Goal: Complete application form: Complete application form

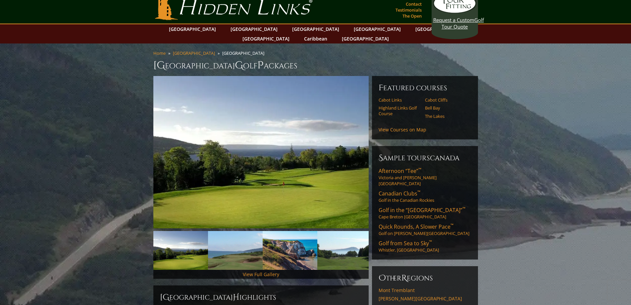
scroll to position [3, 0]
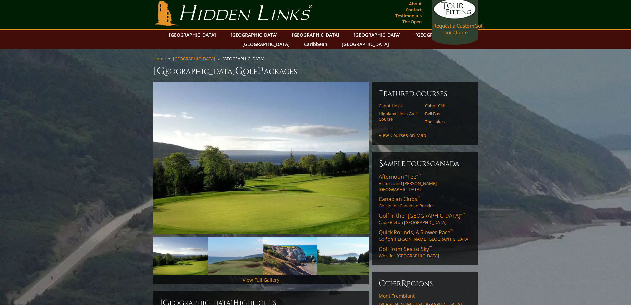
click at [451, 31] on link "Request a Custom Golf Tour Quote" at bounding box center [454, 17] width 43 height 36
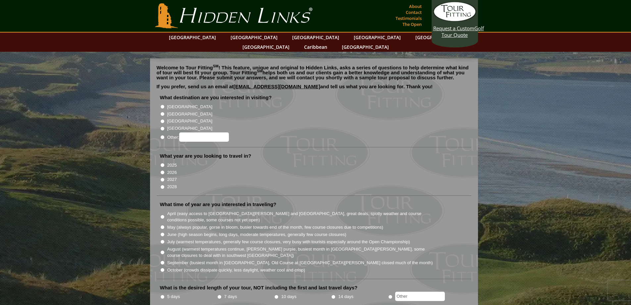
click at [162, 135] on input "Other:" at bounding box center [162, 137] width 4 height 4
radio input "true"
click at [191, 132] on input "Other:" at bounding box center [204, 136] width 50 height 9
type input "[GEOGRAPHIC_DATA]"
drag, startPoint x: 161, startPoint y: 154, endPoint x: 166, endPoint y: 161, distance: 8.2
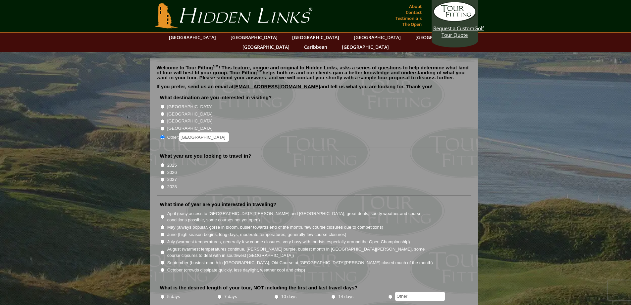
click at [163, 163] on input "2025" at bounding box center [162, 165] width 4 height 4
radio input "true"
click at [161, 170] on input "2026" at bounding box center [162, 172] width 4 height 4
radio input "true"
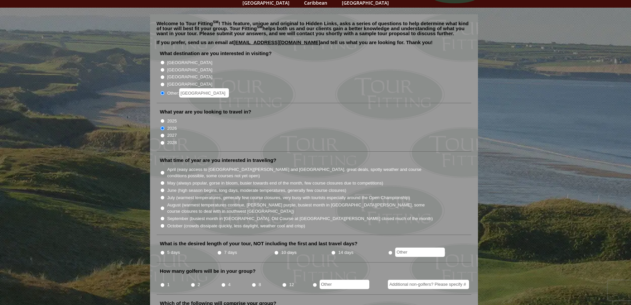
scroll to position [99, 0]
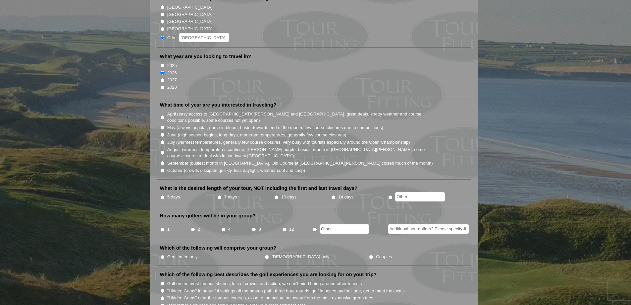
click at [162, 195] on input "5 days" at bounding box center [162, 197] width 4 height 4
radio input "true"
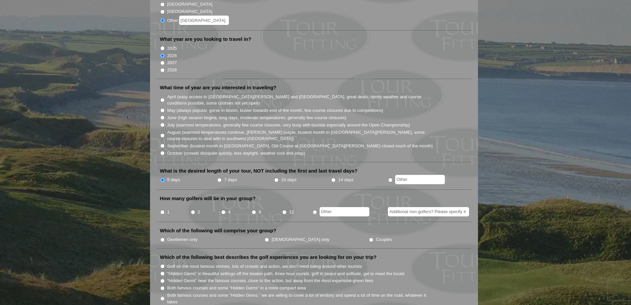
scroll to position [166, 0]
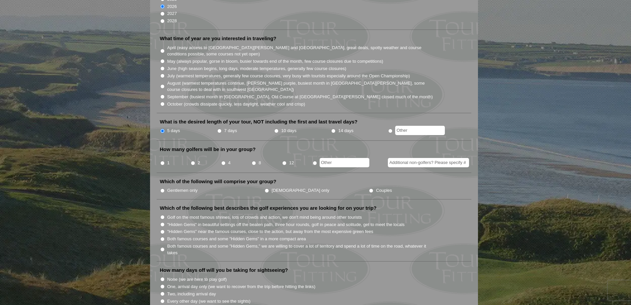
click at [161, 161] on input "1" at bounding box center [162, 163] width 4 height 4
radio input "true"
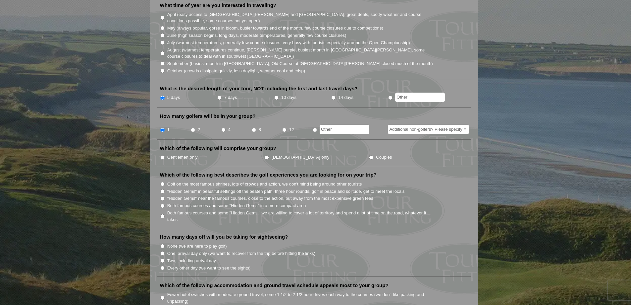
click at [369, 155] on input "Couples" at bounding box center [371, 157] width 4 height 4
radio input "true"
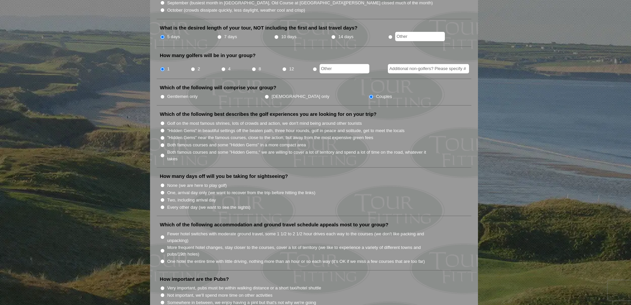
scroll to position [265, 0]
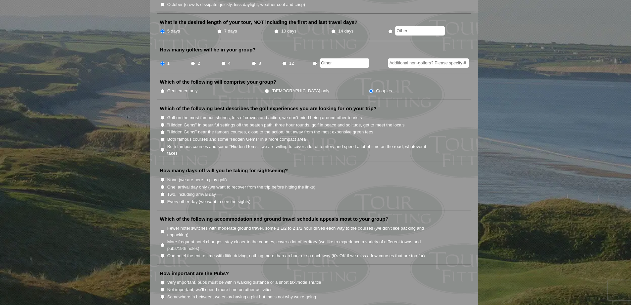
click at [163, 137] on input "Both famous courses and some "Hidden Gems" in a more compact area" at bounding box center [162, 139] width 4 height 4
radio input "true"
click at [220, 29] on input "7 days" at bounding box center [219, 31] width 4 height 4
radio input "true"
click at [163, 192] on input "Two, including arrival day" at bounding box center [162, 194] width 4 height 4
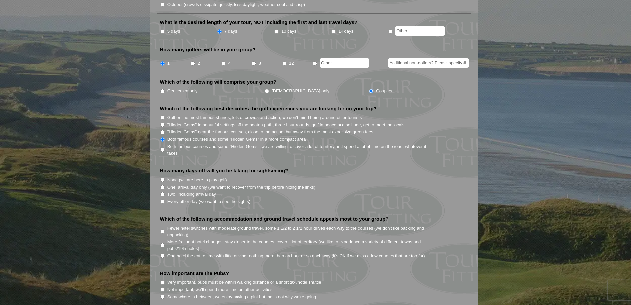
radio input "true"
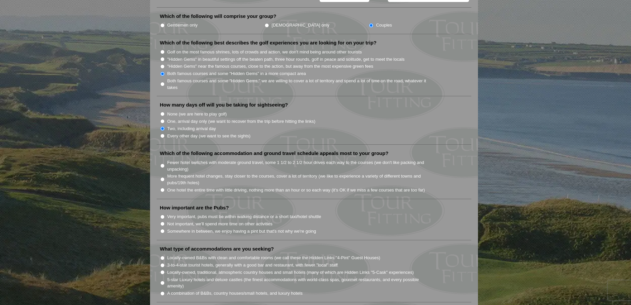
scroll to position [331, 0]
click at [161, 163] on input "Fewer hotel switches with moderate ground travel, some 1 1/2 to 2 1/2 hour driv…" at bounding box center [162, 165] width 4 height 4
radio input "true"
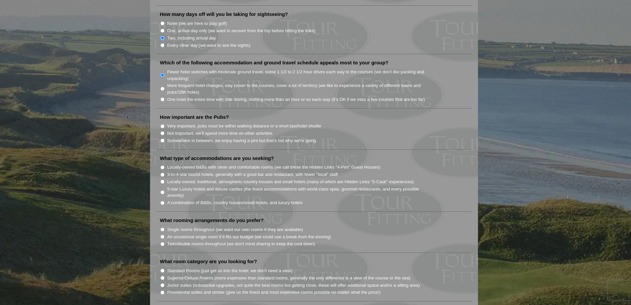
scroll to position [431, 0]
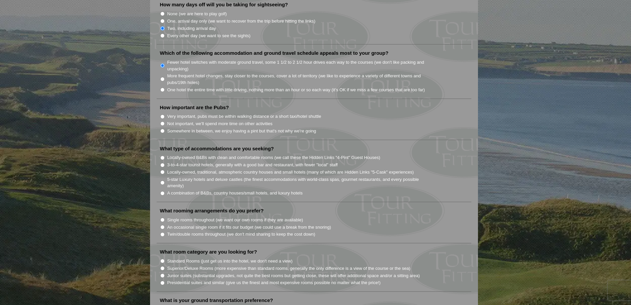
drag, startPoint x: 163, startPoint y: 122, endPoint x: 189, endPoint y: 124, distance: 25.3
click at [164, 129] on input "Somewhere in between, we enjoy having a pint but that's not why we're going" at bounding box center [162, 131] width 4 height 4
radio input "true"
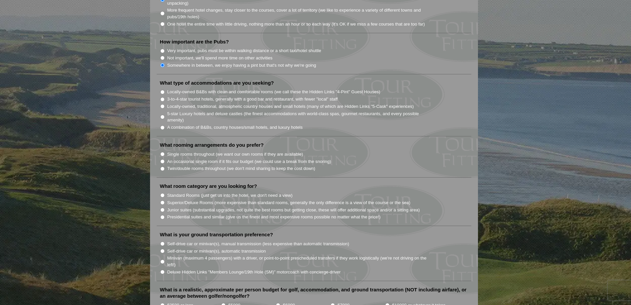
scroll to position [497, 0]
click at [163, 103] on input "Locally-owned, traditional, atmospheric country houses and small hotels (many o…" at bounding box center [162, 105] width 4 height 4
radio input "true"
click at [162, 151] on input "Single rooms throughout (we want our own rooms if they are available)" at bounding box center [162, 153] width 4 height 4
radio input "true"
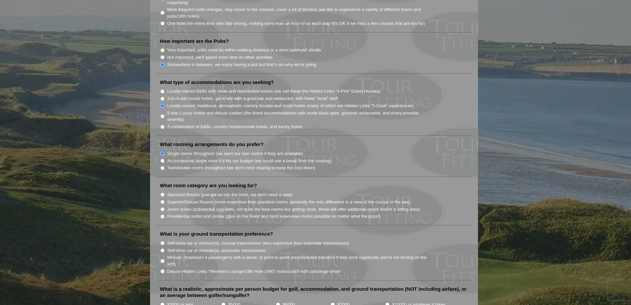
click at [162, 192] on input "Standard Rooms (just get us into the hotel, we don't need a view)" at bounding box center [162, 194] width 4 height 4
radio input "true"
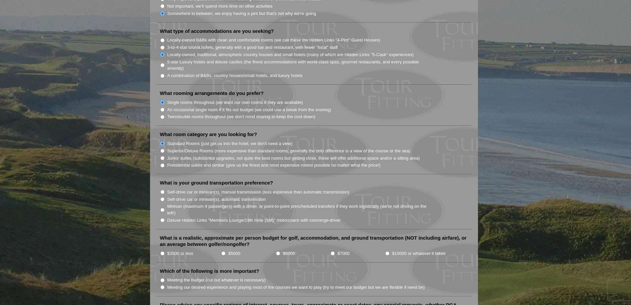
scroll to position [563, 0]
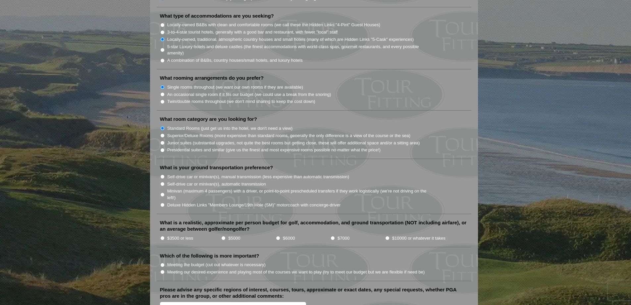
click at [161, 192] on input "Minivan (maximum 4 passengers) with a driver, or point-to-point prescheduled tr…" at bounding box center [162, 194] width 4 height 4
radio input "true"
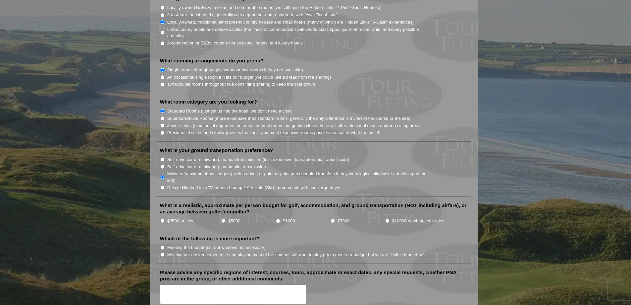
scroll to position [596, 0]
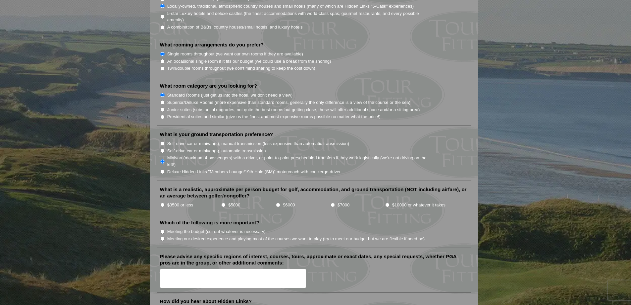
drag, startPoint x: 163, startPoint y: 196, endPoint x: 179, endPoint y: 200, distance: 16.8
click at [163, 202] on input "$3500 or less" at bounding box center [162, 204] width 4 height 4
radio input "true"
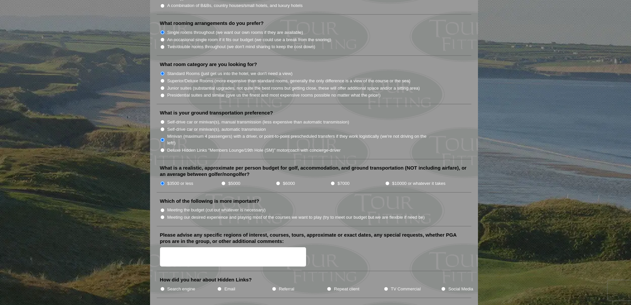
scroll to position [630, 0]
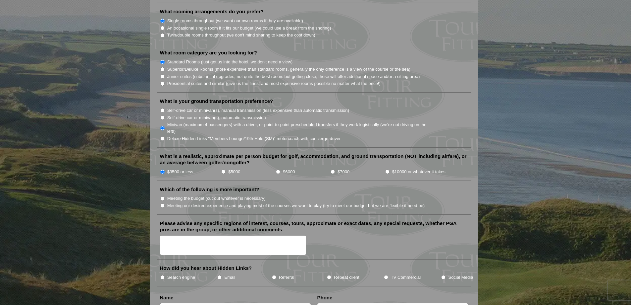
click at [162, 196] on input "Meeting the budget (cut out whatever is necessary)" at bounding box center [162, 198] width 4 height 4
radio input "true"
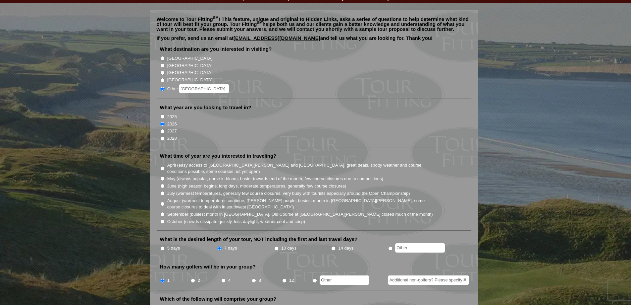
scroll to position [0, 0]
